Goal: Task Accomplishment & Management: Manage account settings

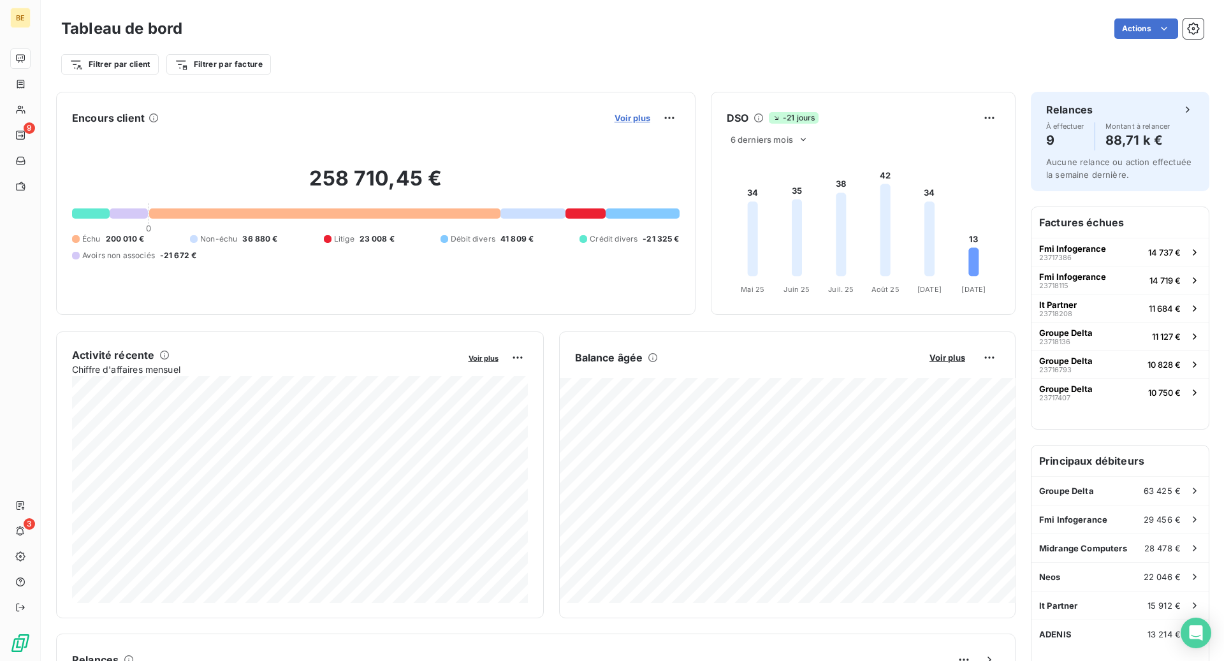
click at [622, 116] on span "Voir plus" at bounding box center [633, 118] width 36 height 10
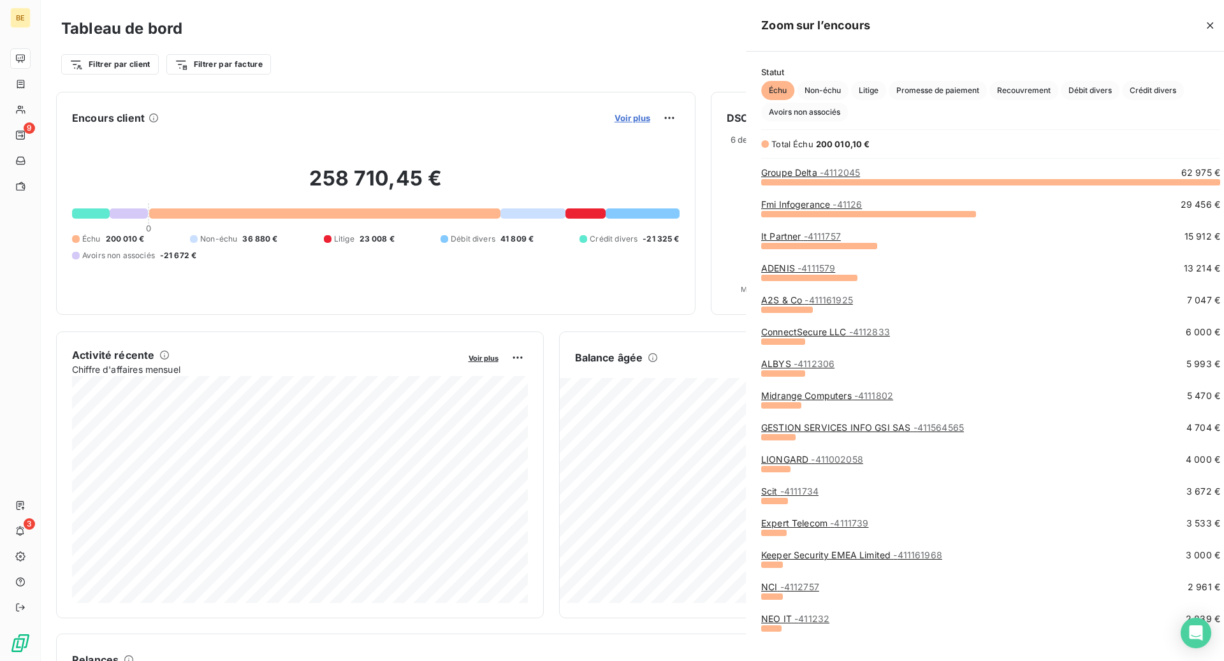
scroll to position [479, 490]
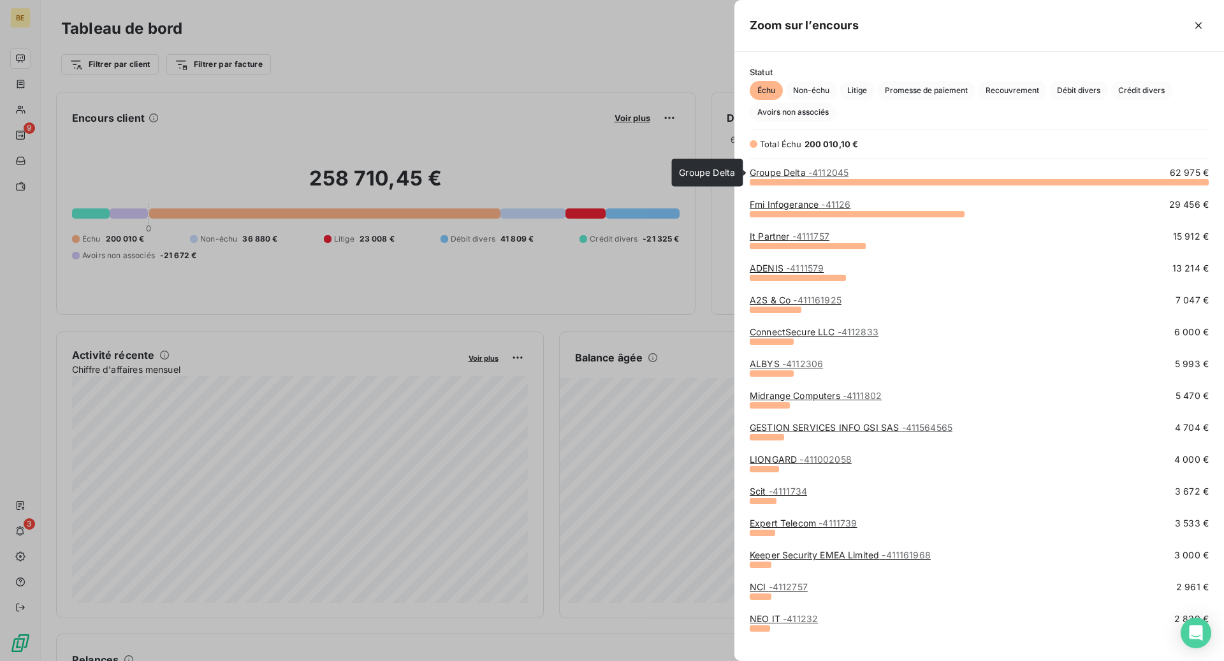
click at [799, 171] on link "Groupe Delta - 4112045" at bounding box center [799, 172] width 99 height 11
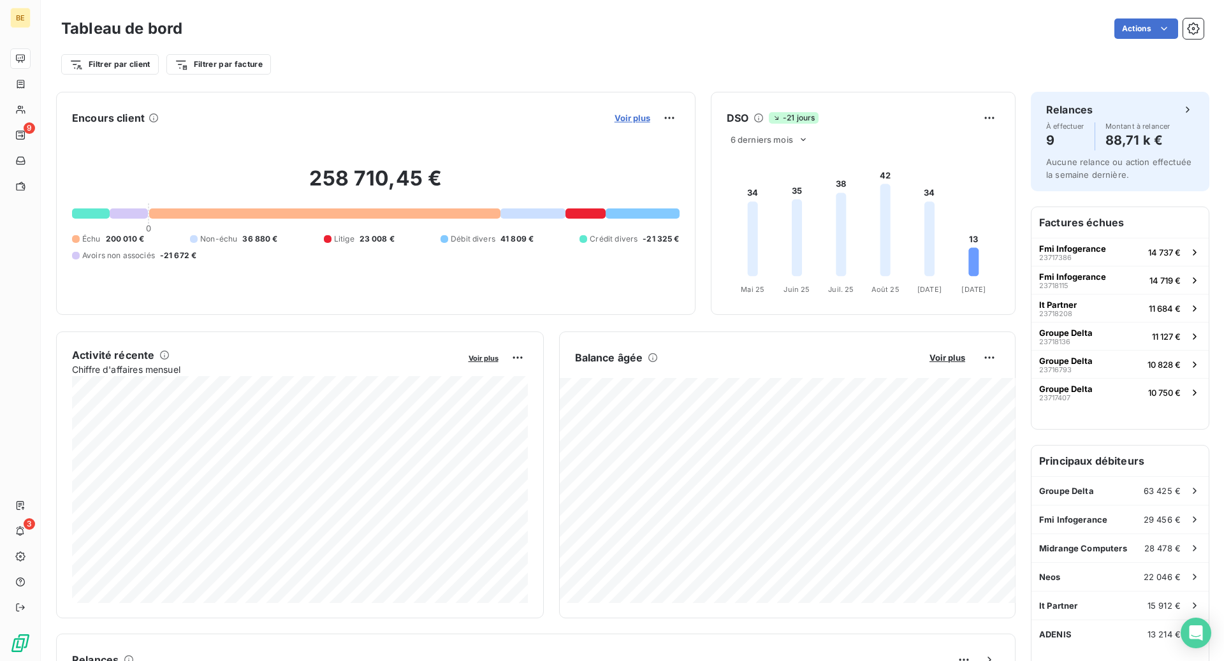
click at [638, 113] on span "Voir plus" at bounding box center [633, 118] width 36 height 10
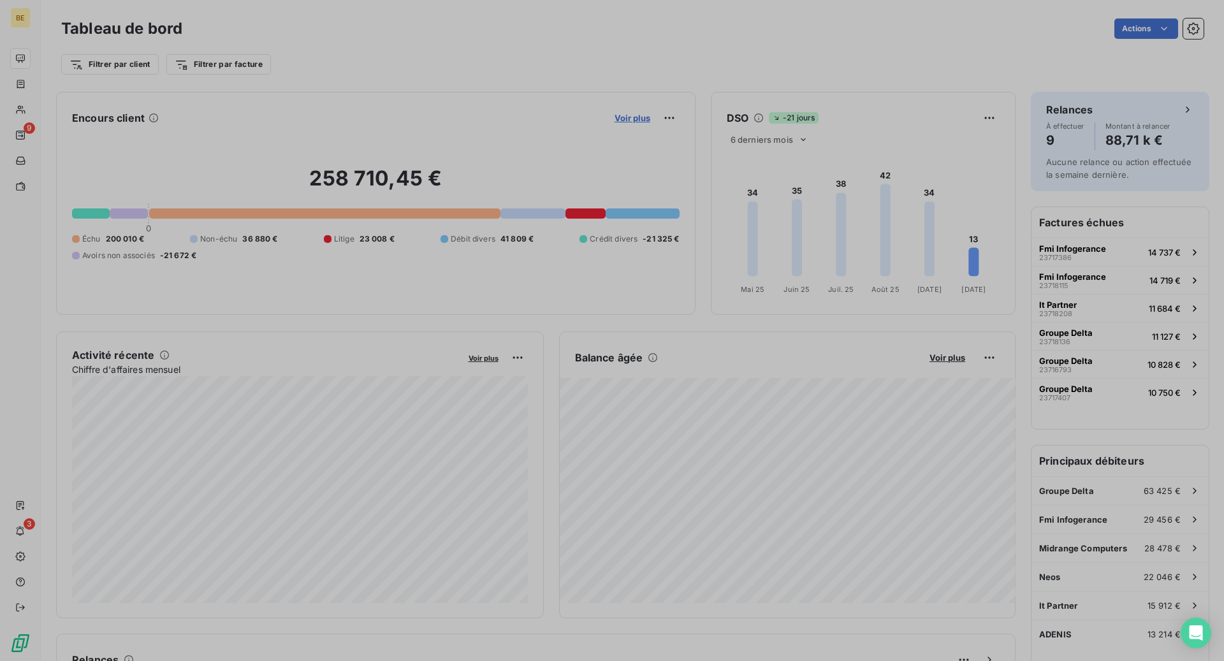
scroll to position [0, 1]
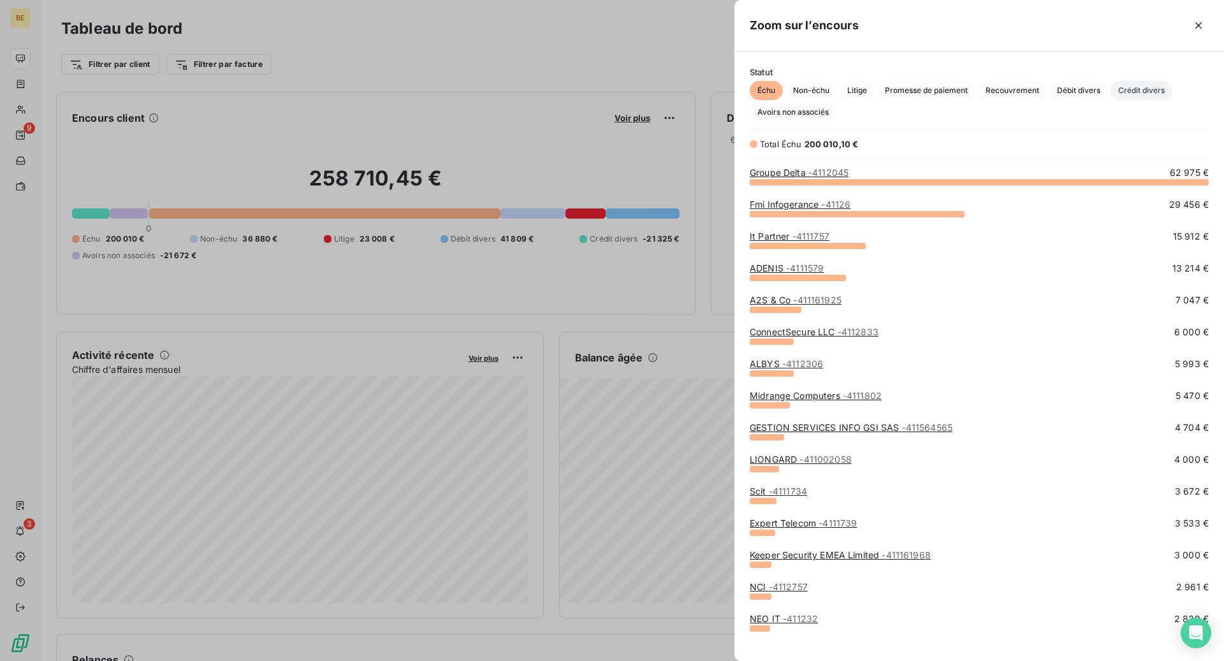
click at [1132, 87] on span "Crédit divers" at bounding box center [1142, 90] width 62 height 19
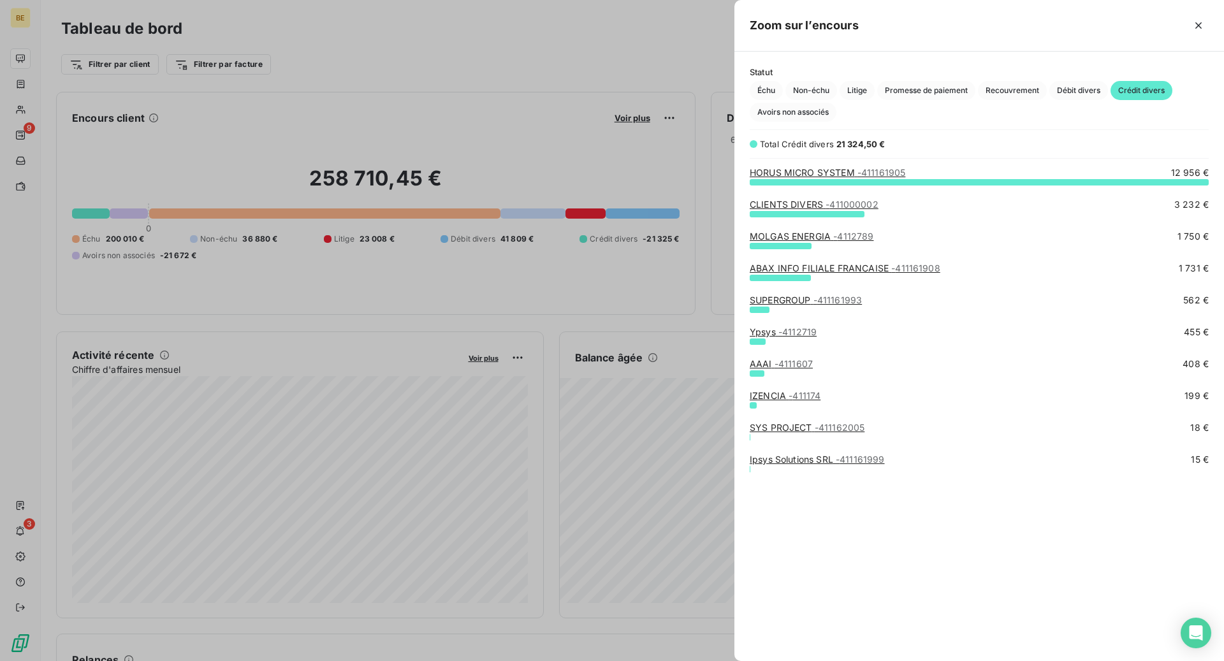
scroll to position [479, 490]
click at [761, 87] on span "Échu" at bounding box center [766, 90] width 33 height 19
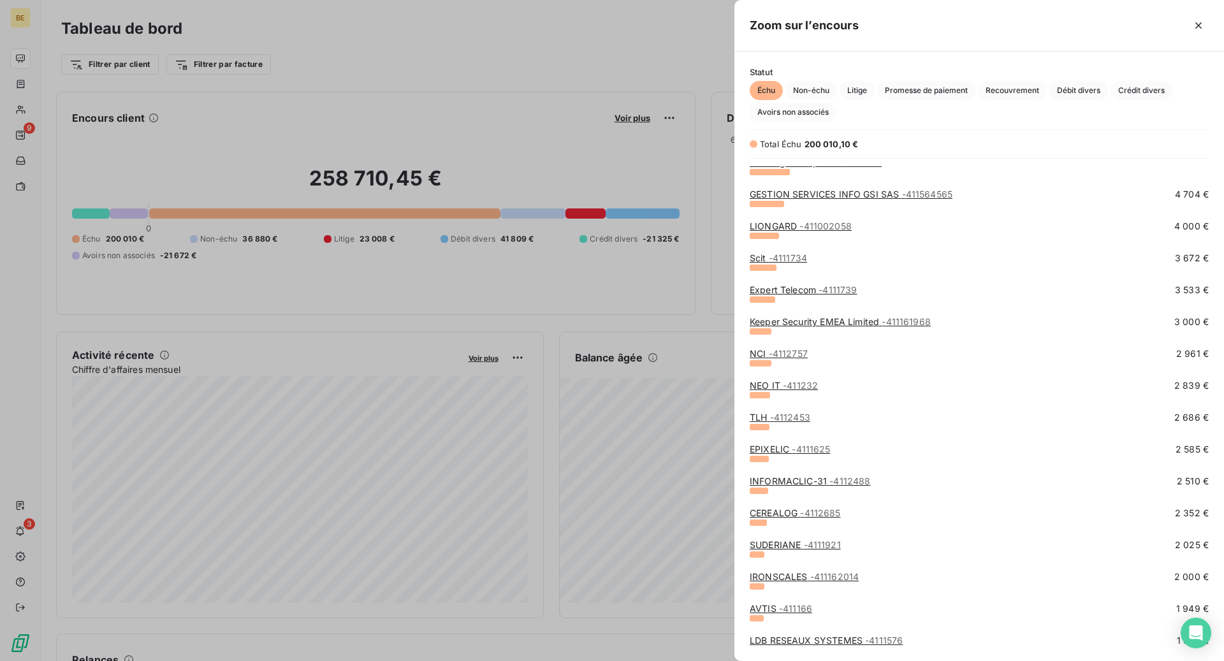
scroll to position [0, 0]
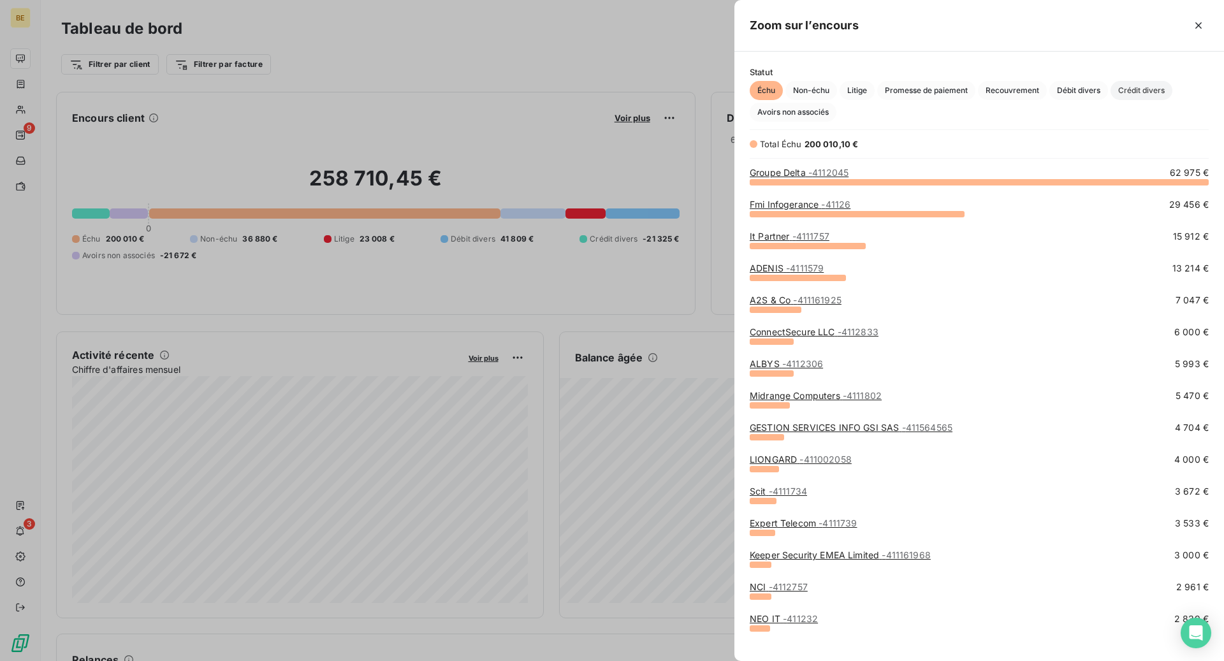
click at [1155, 89] on span "Crédit divers" at bounding box center [1142, 90] width 62 height 19
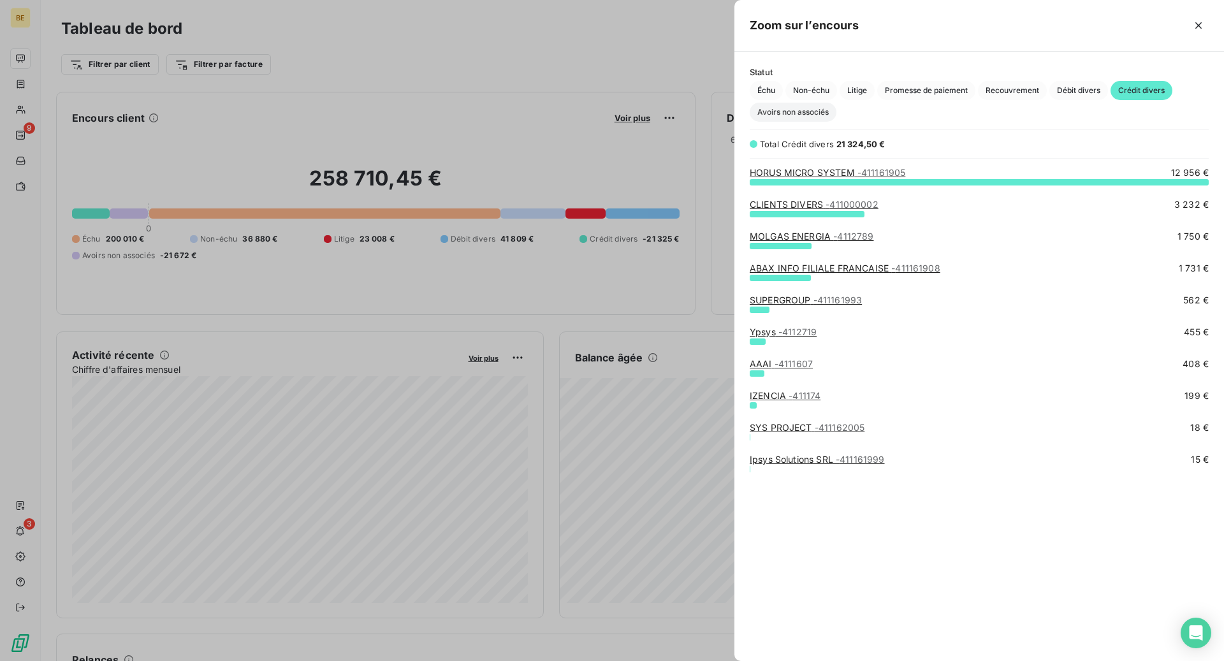
click at [780, 113] on span "Avoirs non associés" at bounding box center [793, 112] width 87 height 19
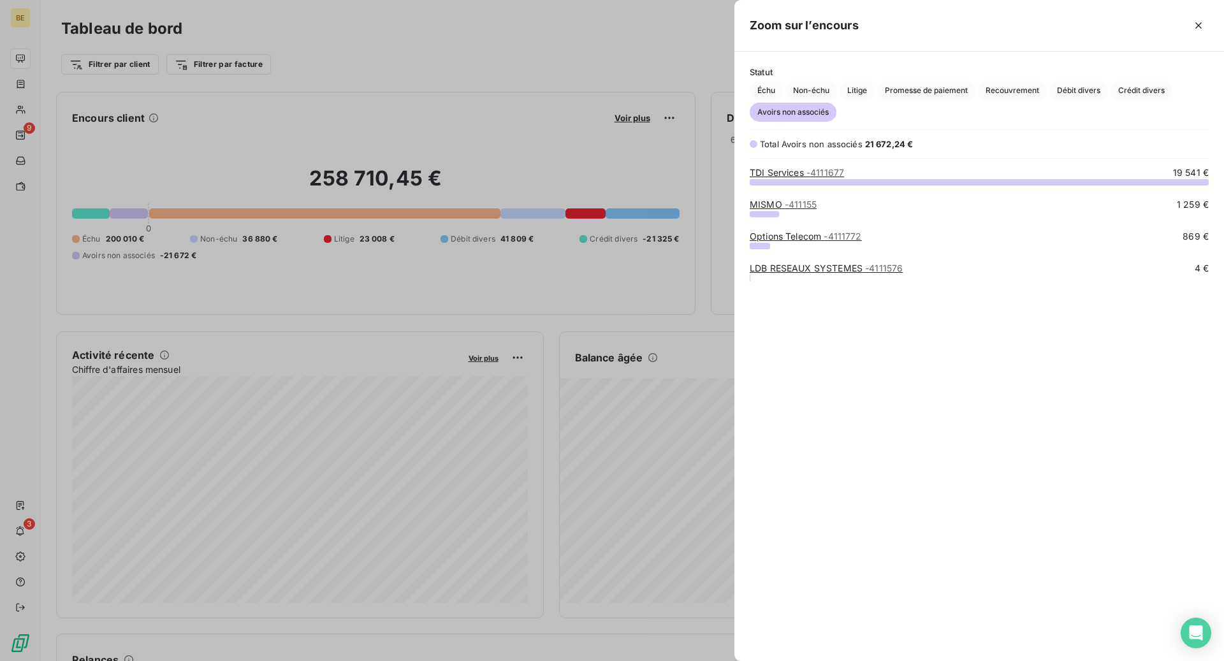
scroll to position [479, 490]
click at [820, 96] on span "Non-échu" at bounding box center [811, 90] width 52 height 19
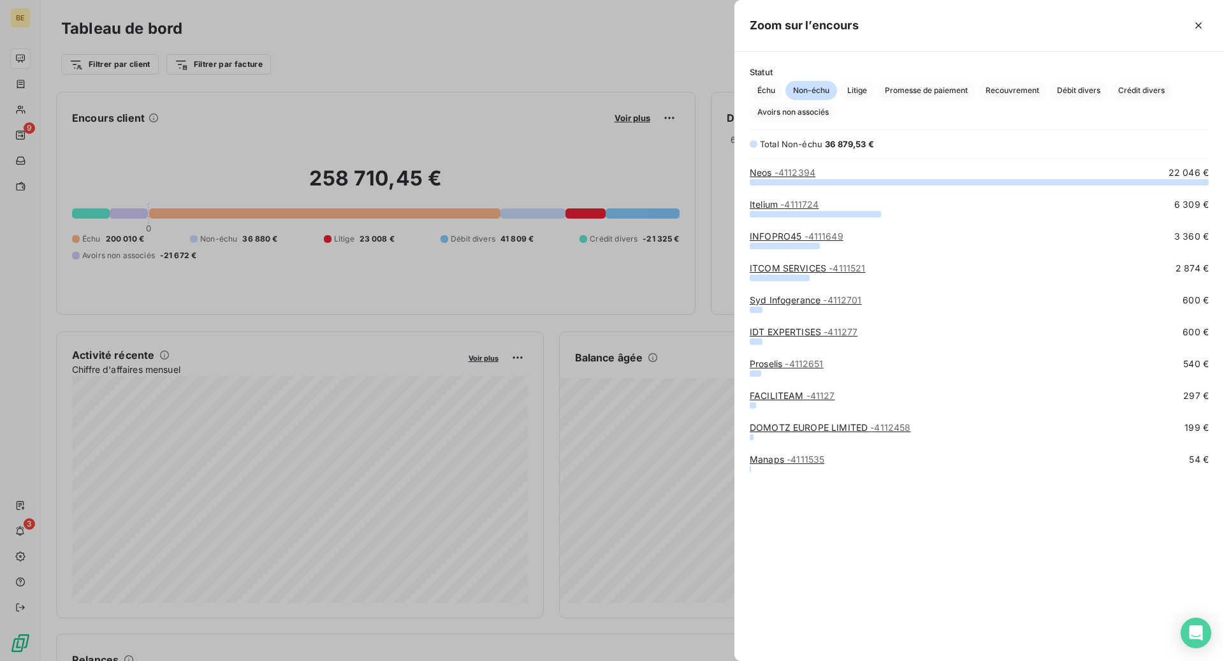
click at [748, 87] on div "Statut Échu Non-échu Litige Promesse de paiement Recouvrement Débit divers Créd…" at bounding box center [979, 94] width 490 height 55
click at [768, 87] on span "Échu" at bounding box center [766, 90] width 33 height 19
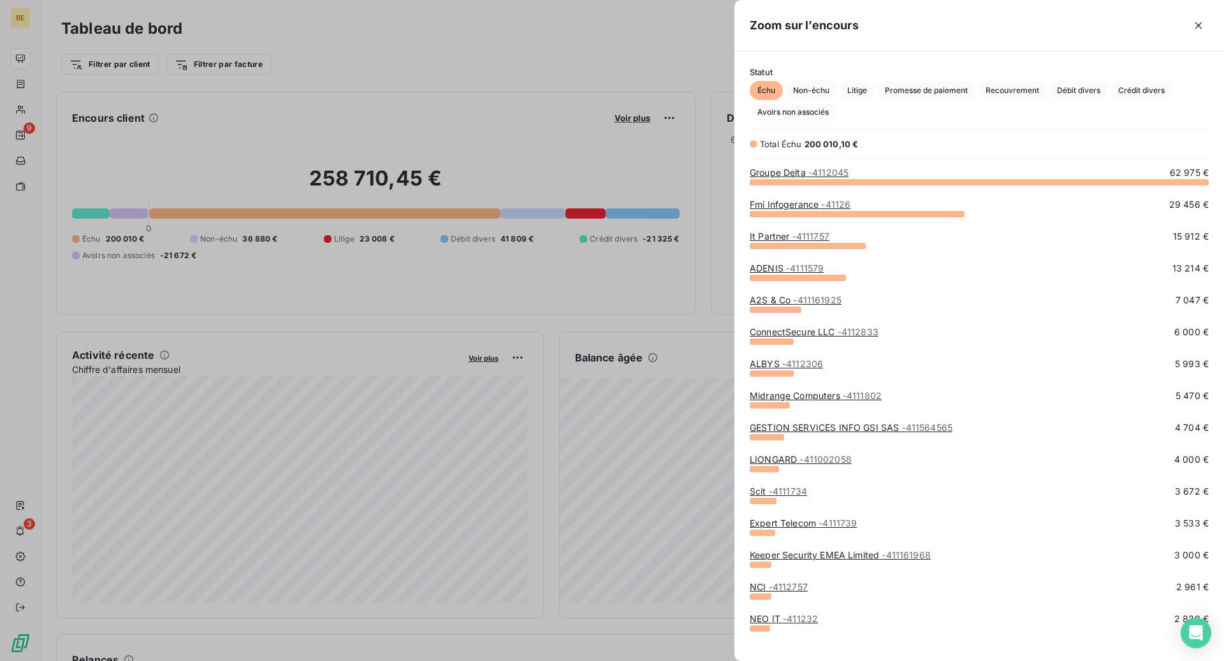
click at [660, 215] on div at bounding box center [612, 330] width 1224 height 661
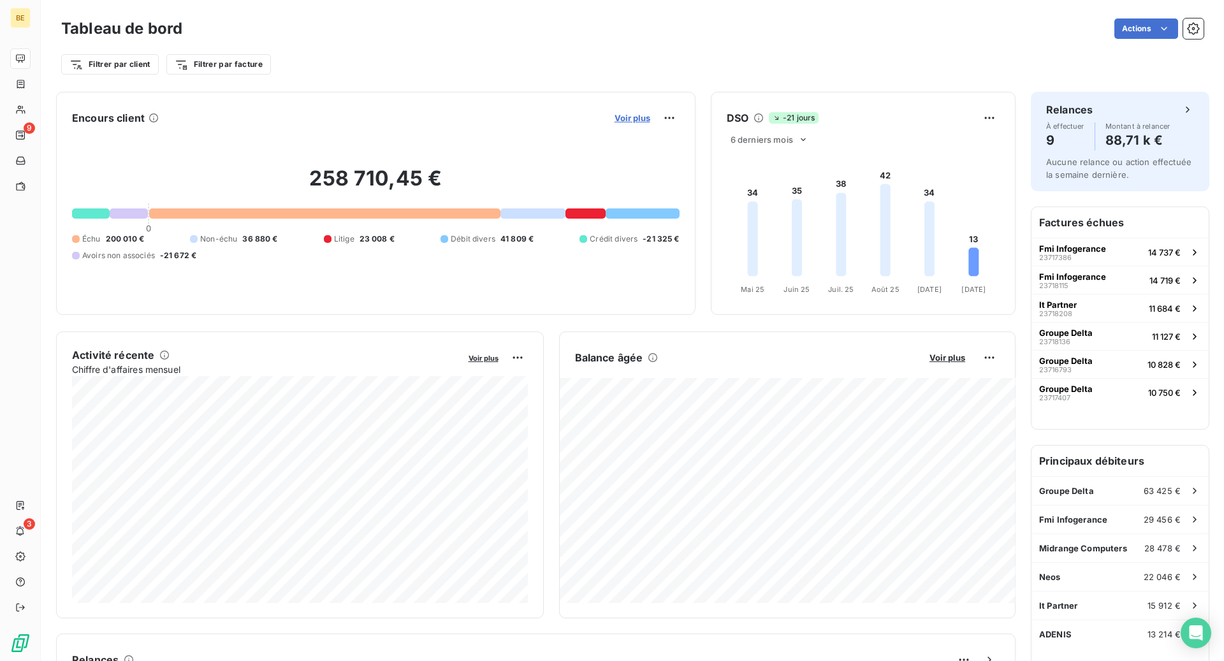
click at [633, 115] on span "Voir plus" at bounding box center [633, 118] width 36 height 10
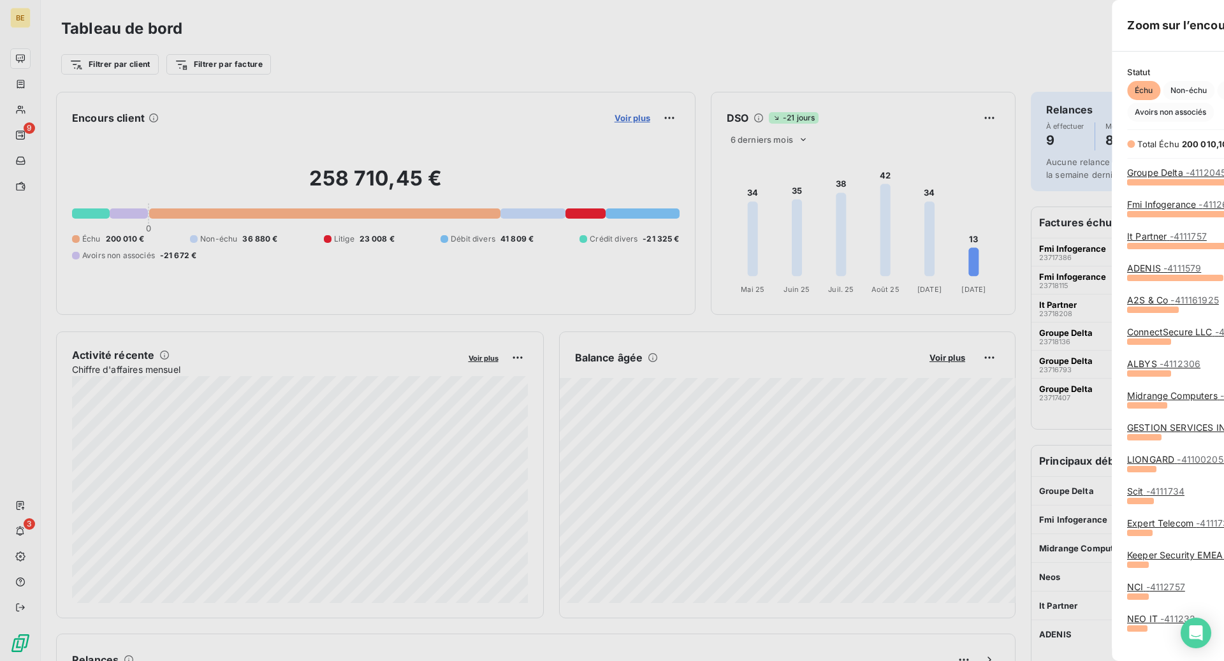
scroll to position [661, 490]
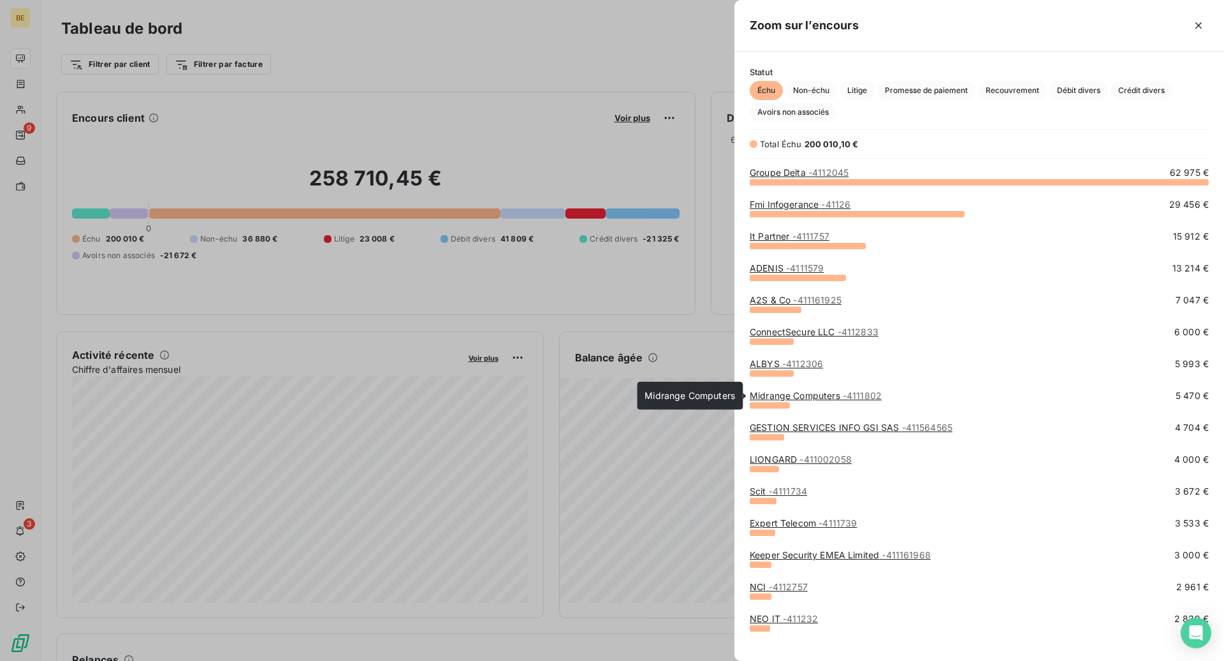
click at [852, 397] on span "- 4111802" at bounding box center [862, 395] width 39 height 11
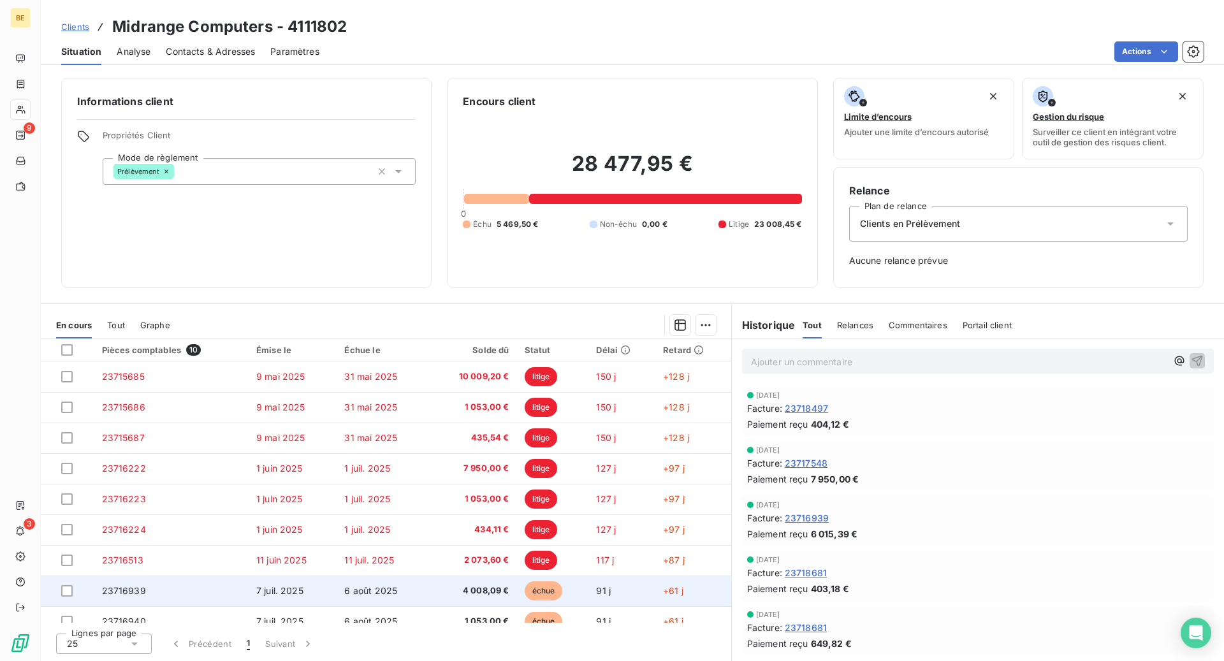
scroll to position [44, 0]
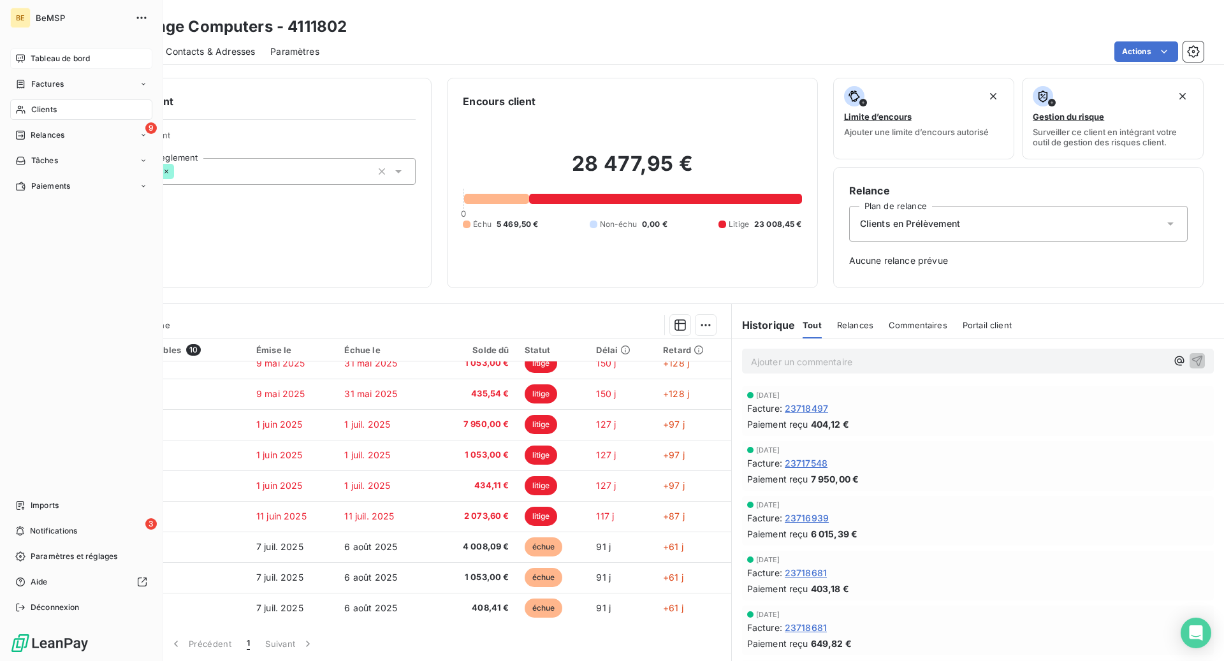
click at [43, 55] on span "Tableau de bord" at bounding box center [60, 58] width 59 height 11
